Goal: Task Accomplishment & Management: Manage account settings

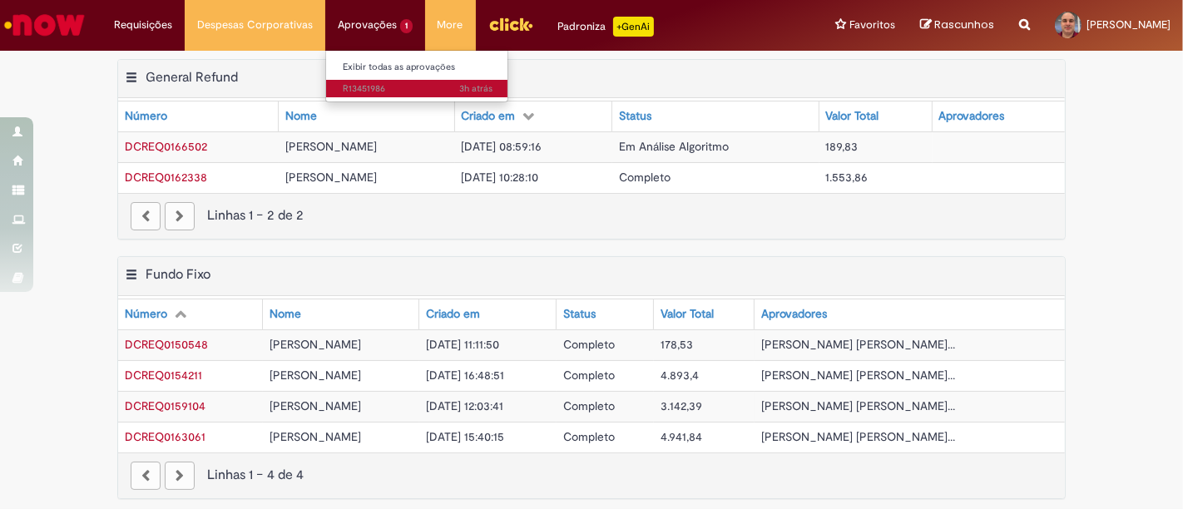
click at [378, 85] on span "3h atrás 3 horas atrás R13451986" at bounding box center [418, 88] width 150 height 13
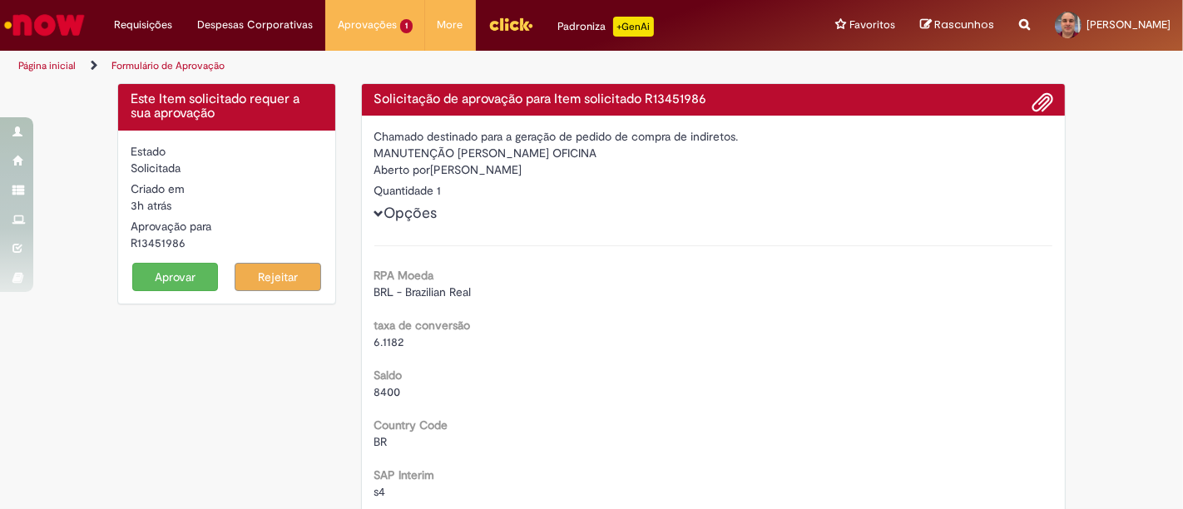
click at [160, 278] on button "Aprovar" at bounding box center [175, 277] width 87 height 28
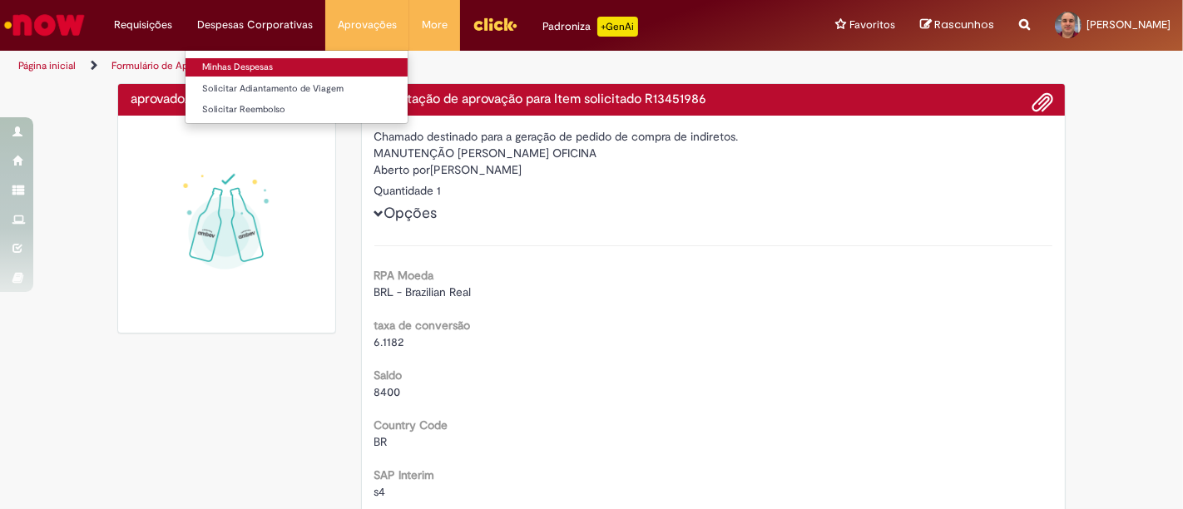
click at [256, 66] on link "Minhas Despesas" at bounding box center [297, 67] width 222 height 18
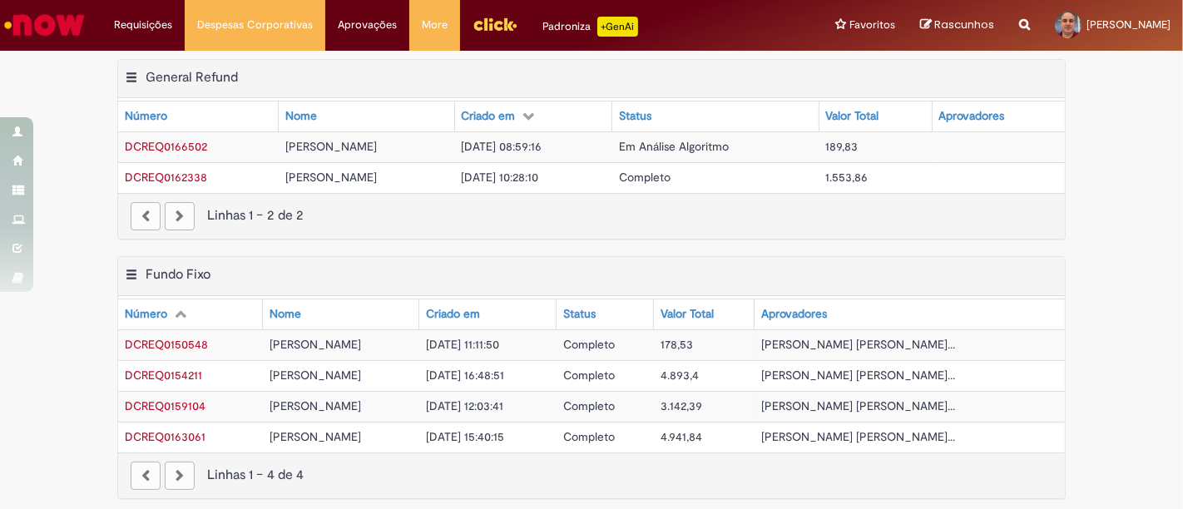
click at [677, 261] on div "Exportar como PDF Exportar como Excel Exportar como CSV Fundo Fixo Tabela - Pág…" at bounding box center [591, 276] width 947 height 39
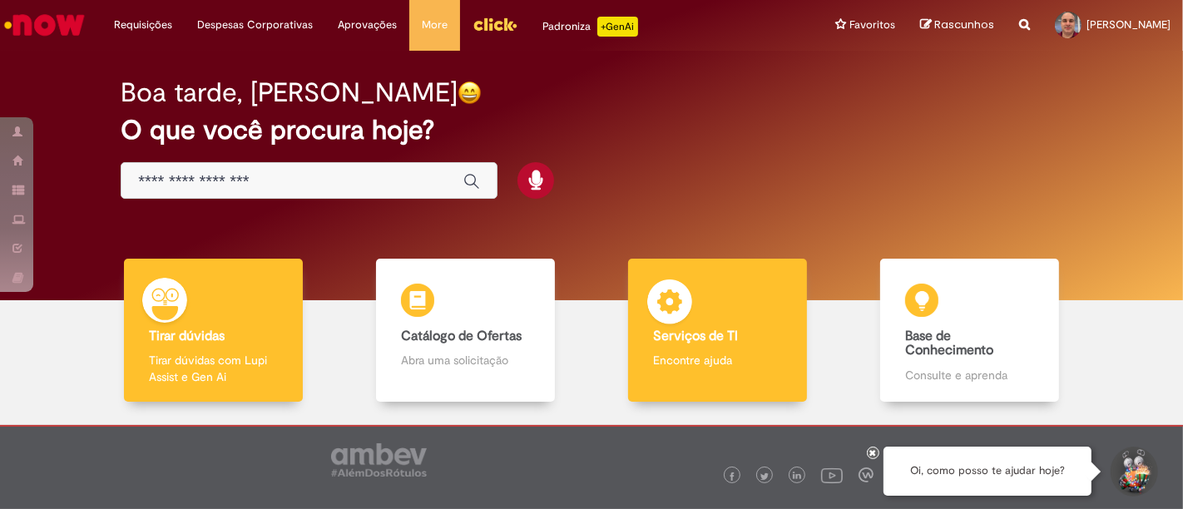
click at [691, 330] on b "Serviços de TI" at bounding box center [695, 336] width 85 height 17
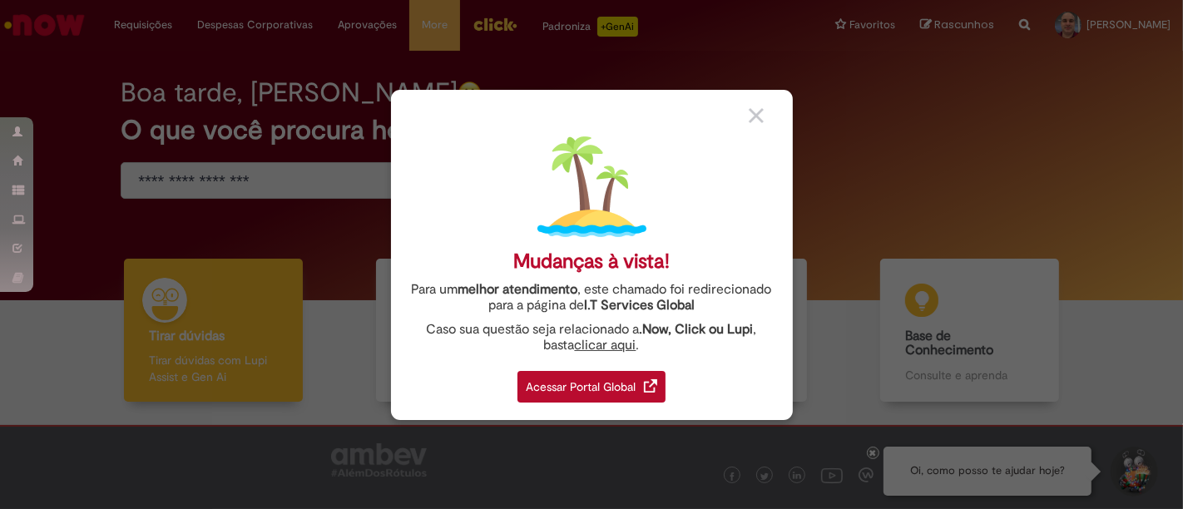
click at [578, 395] on div "Acessar Portal Global" at bounding box center [592, 387] width 148 height 32
